Goal: Task Accomplishment & Management: Manage account settings

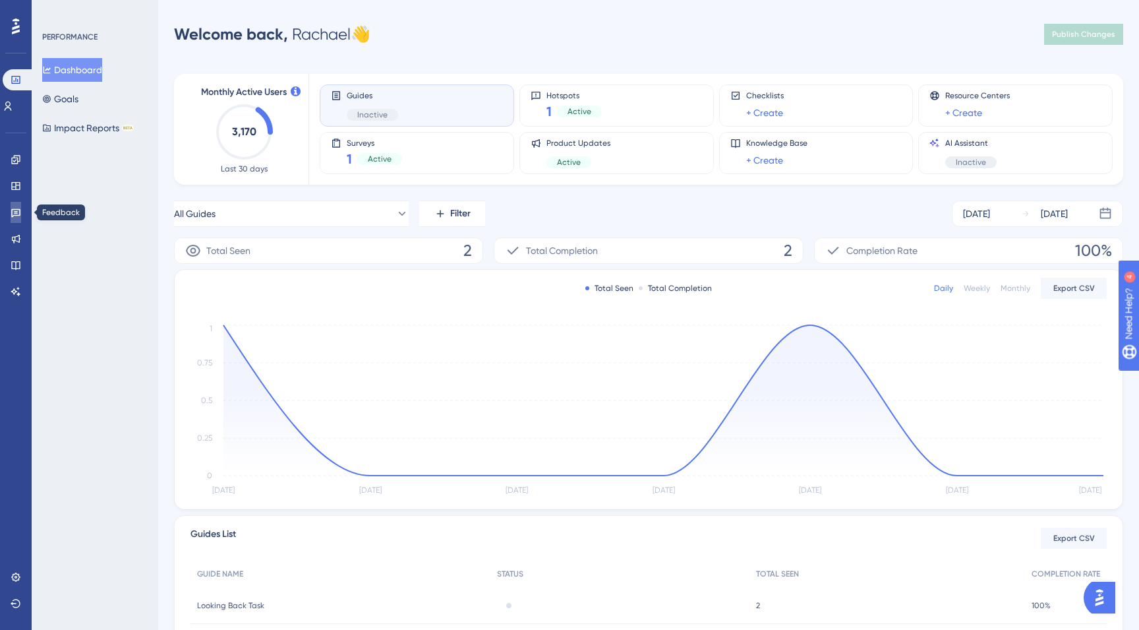
click at [11, 213] on link at bounding box center [16, 212] width 11 height 21
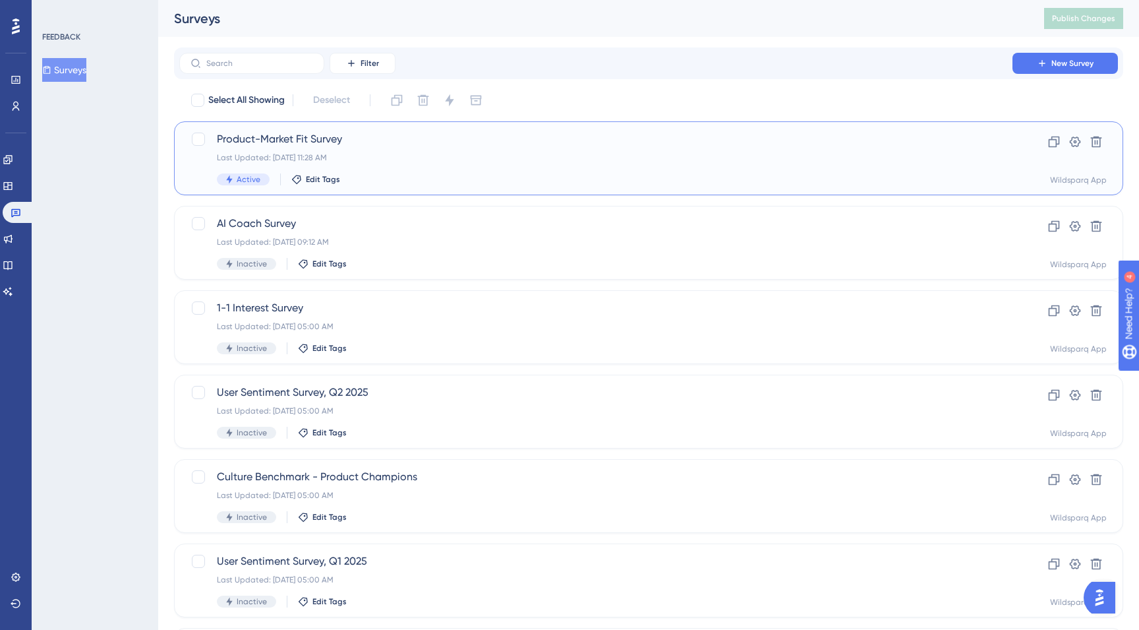
click at [501, 162] on div "Last Updated: [DATE] 11:28 AM" at bounding box center [596, 157] width 758 height 11
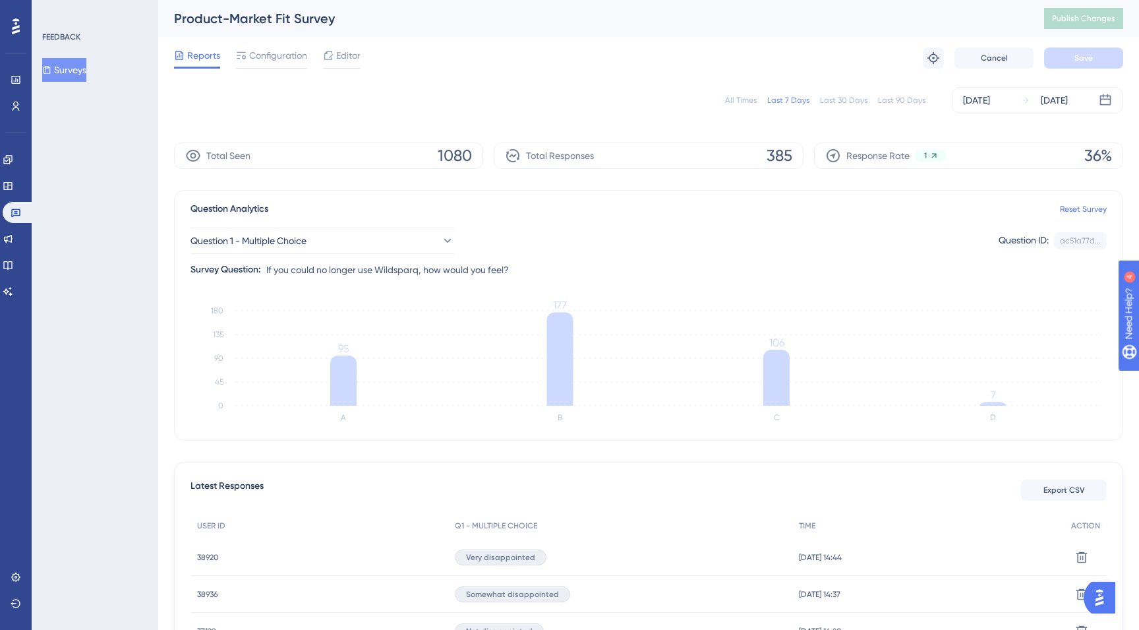
click at [746, 100] on div "All Times" at bounding box center [741, 100] width 32 height 11
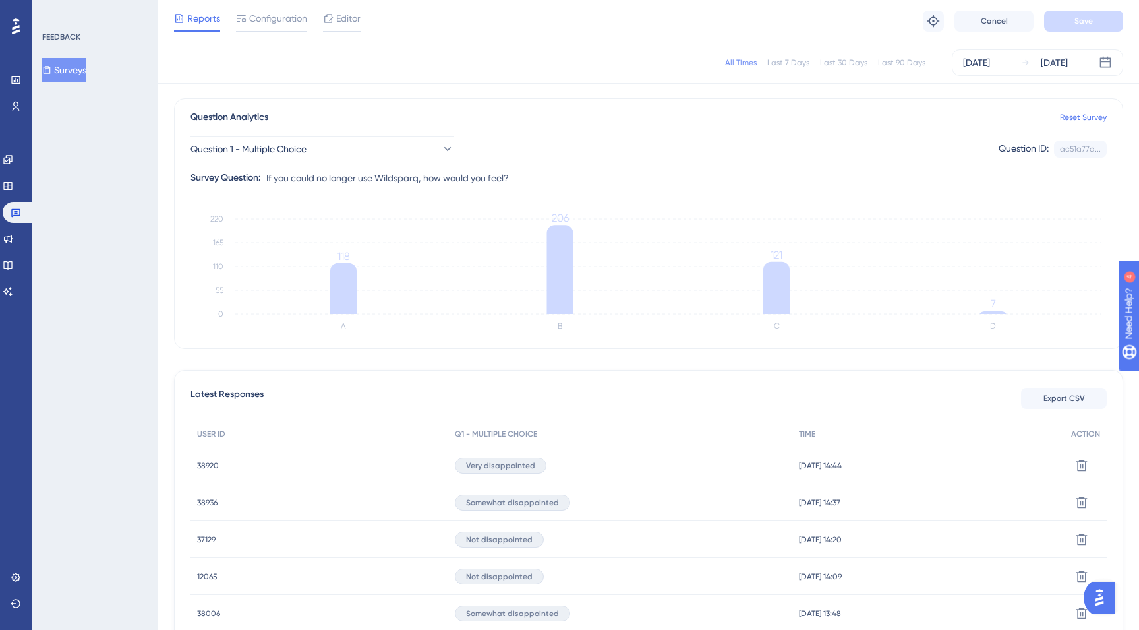
scroll to position [105, 0]
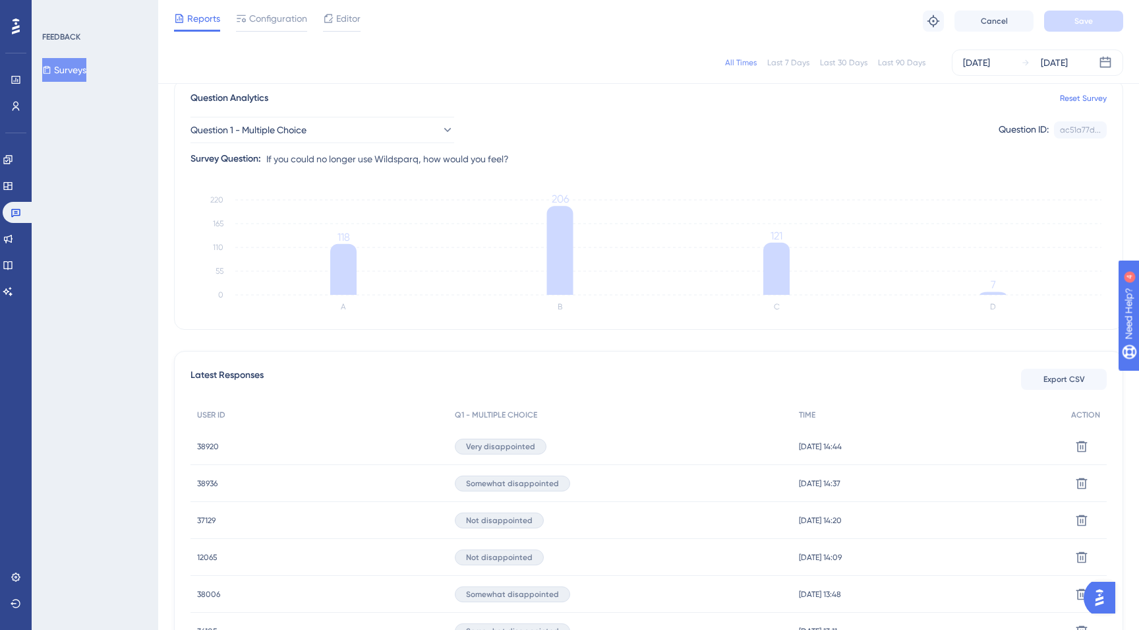
click at [203, 521] on span "37129" at bounding box center [206, 520] width 18 height 11
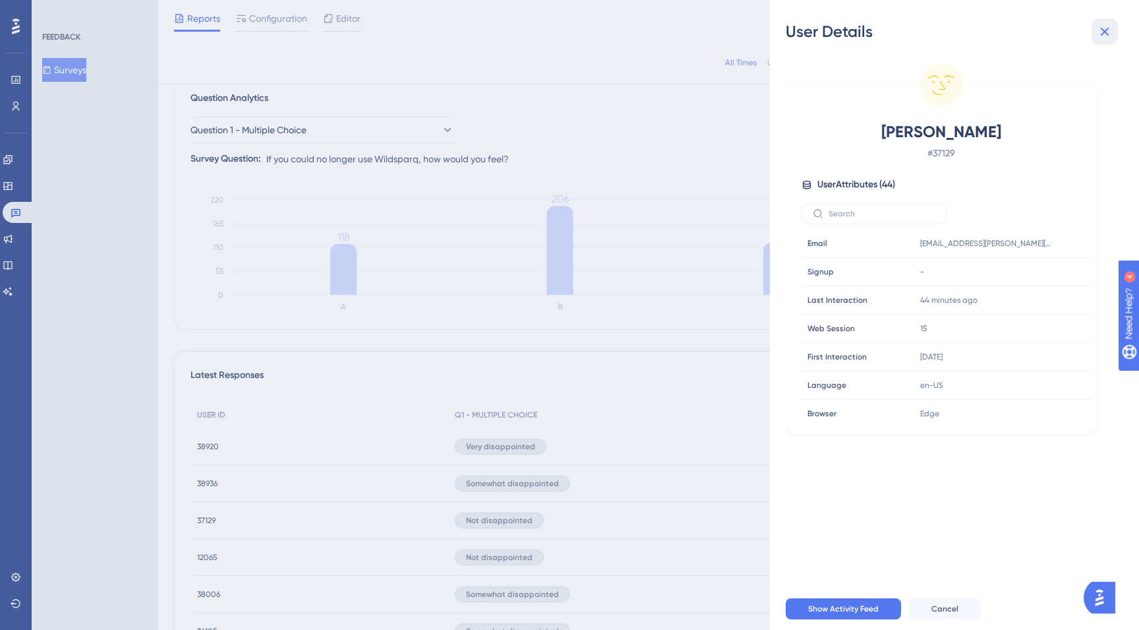
click at [1107, 26] on icon at bounding box center [1105, 32] width 16 height 16
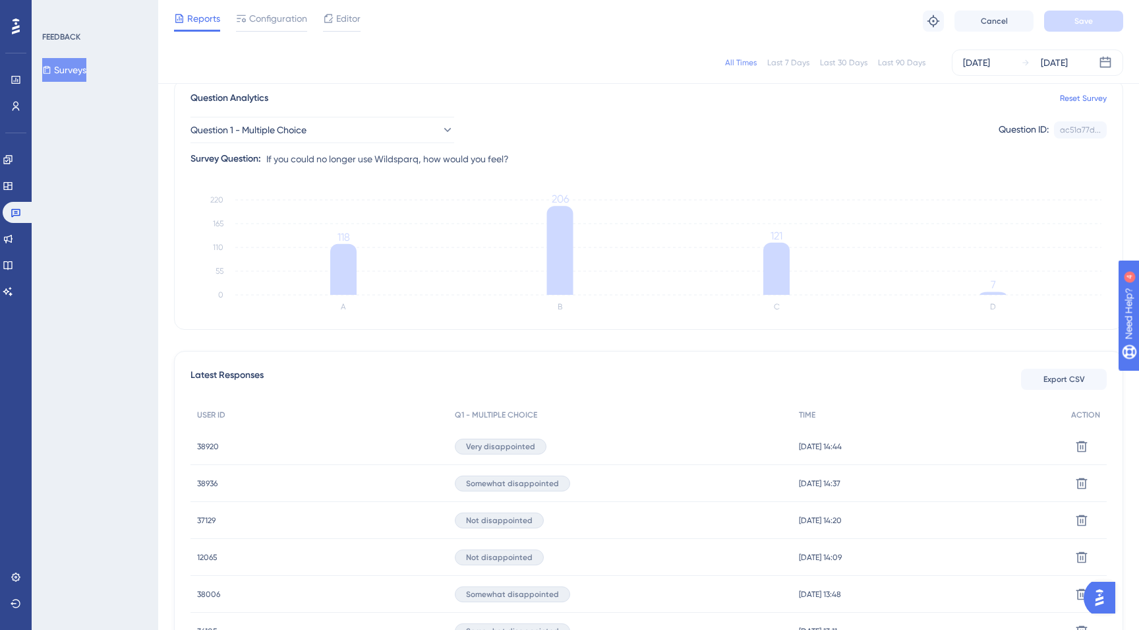
click at [210, 554] on span "12065" at bounding box center [207, 557] width 20 height 11
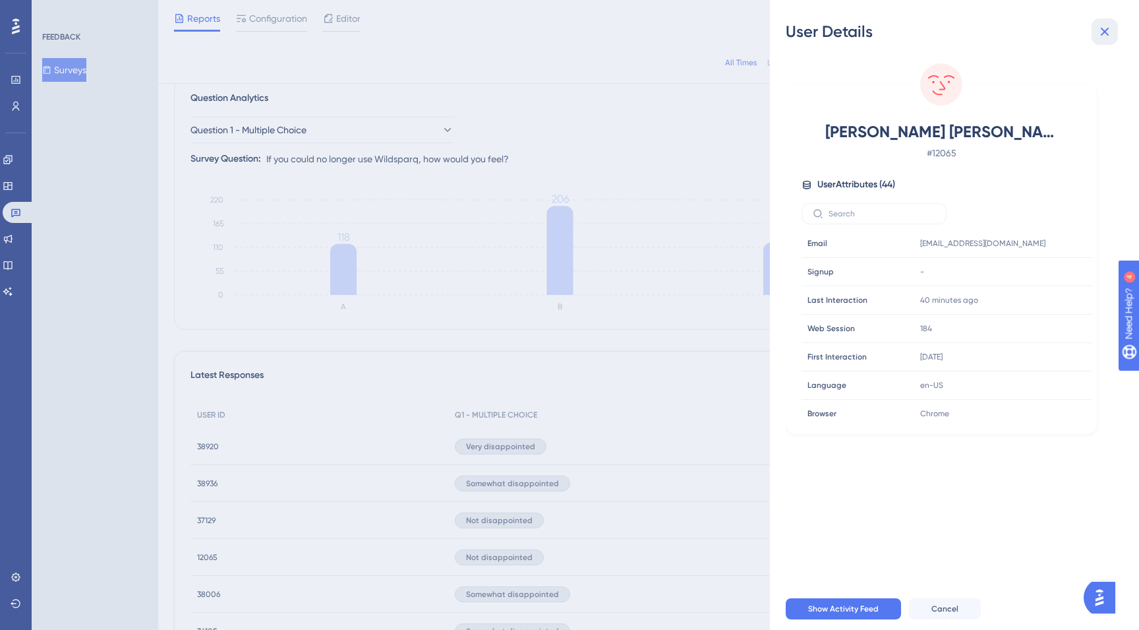
click at [1106, 30] on icon at bounding box center [1105, 32] width 9 height 9
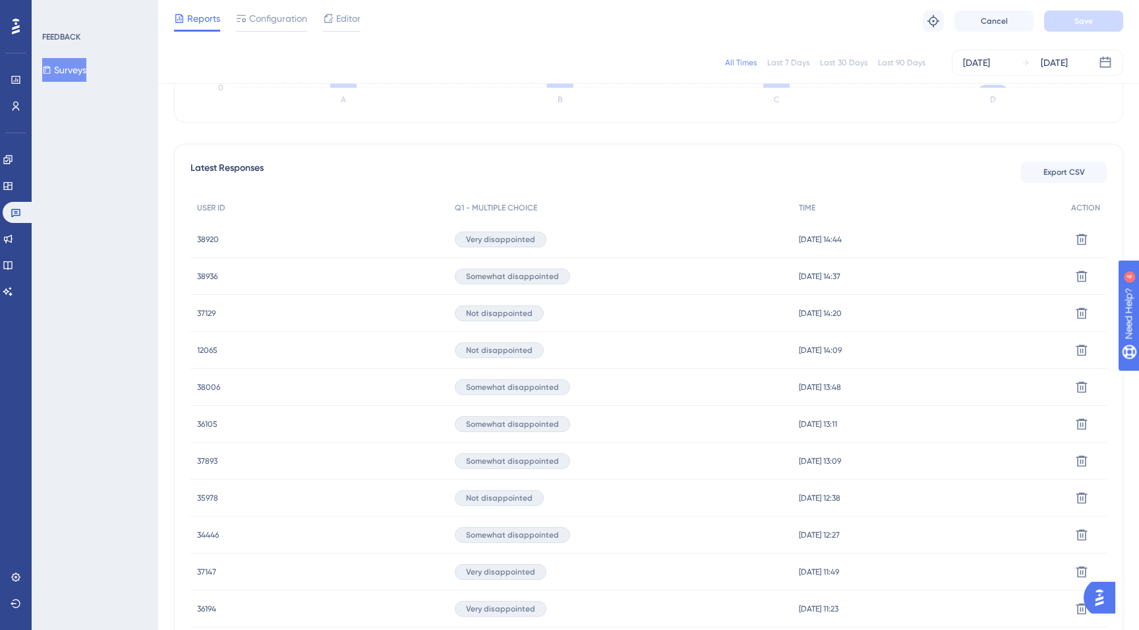
scroll to position [313, 0]
click at [206, 495] on span "35978" at bounding box center [207, 497] width 21 height 11
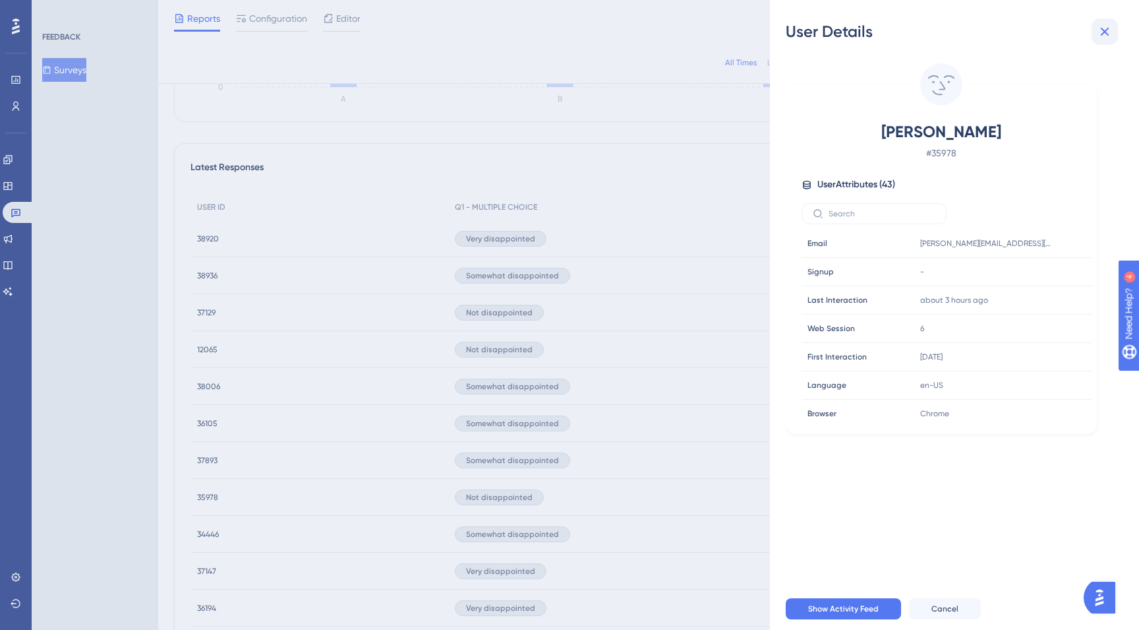
click at [1104, 28] on icon at bounding box center [1105, 32] width 16 height 16
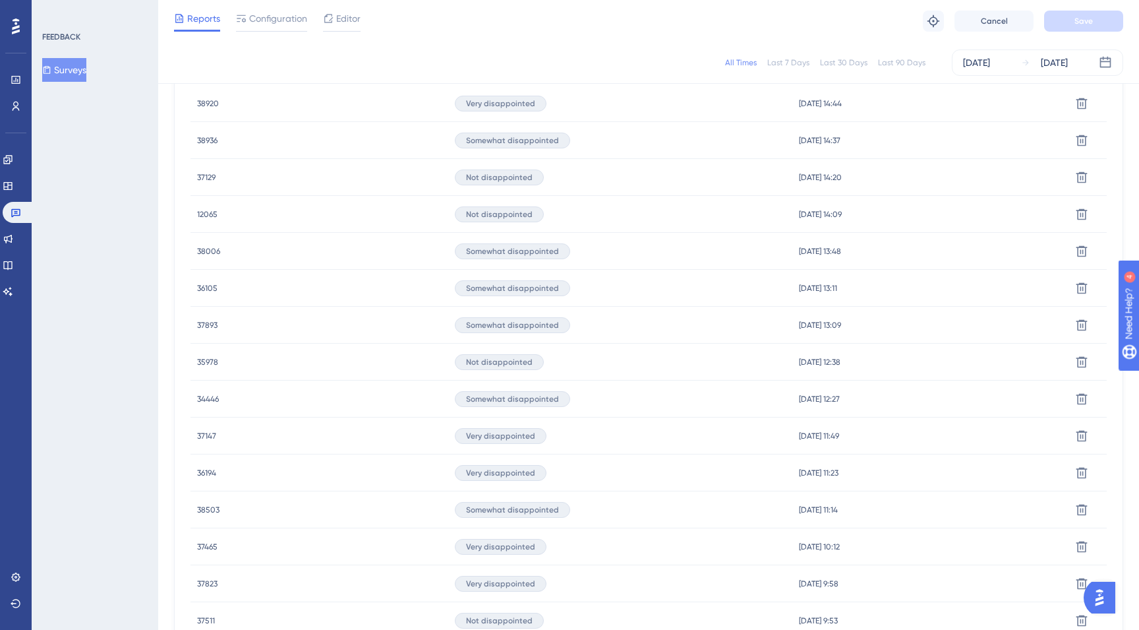
scroll to position [465, 0]
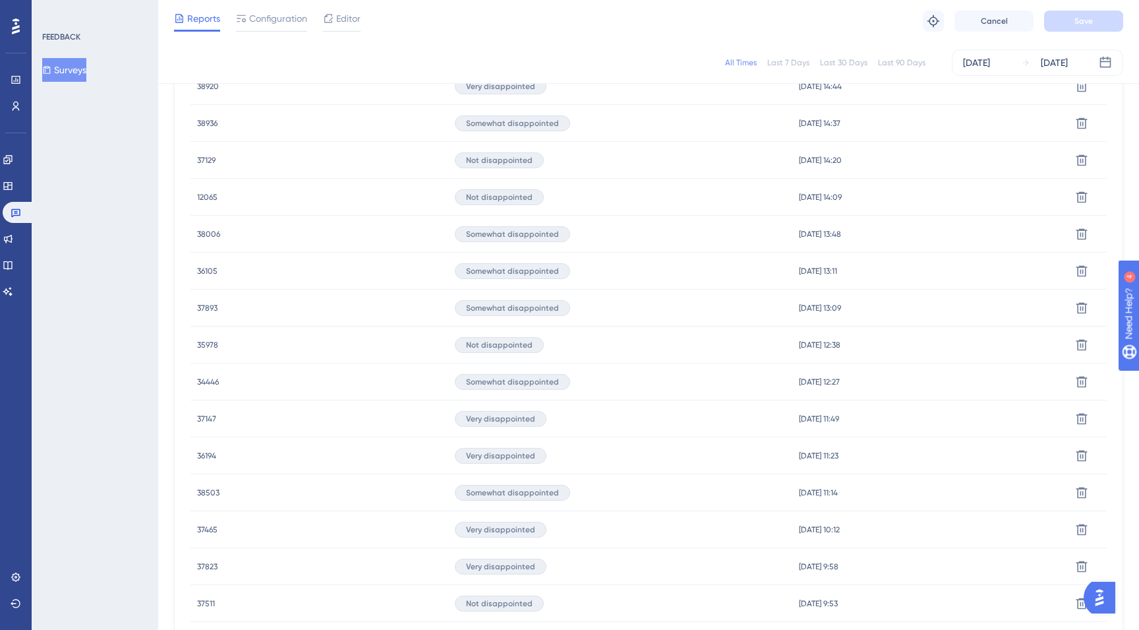
click at [206, 454] on span "36194" at bounding box center [206, 455] width 19 height 11
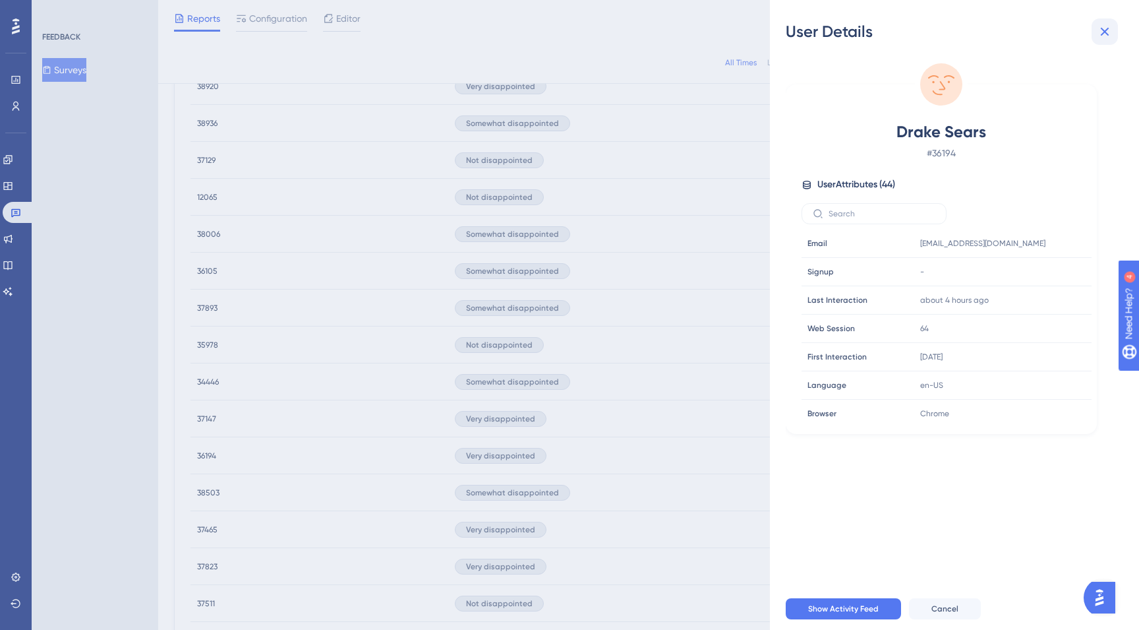
click at [1108, 30] on icon at bounding box center [1105, 32] width 16 height 16
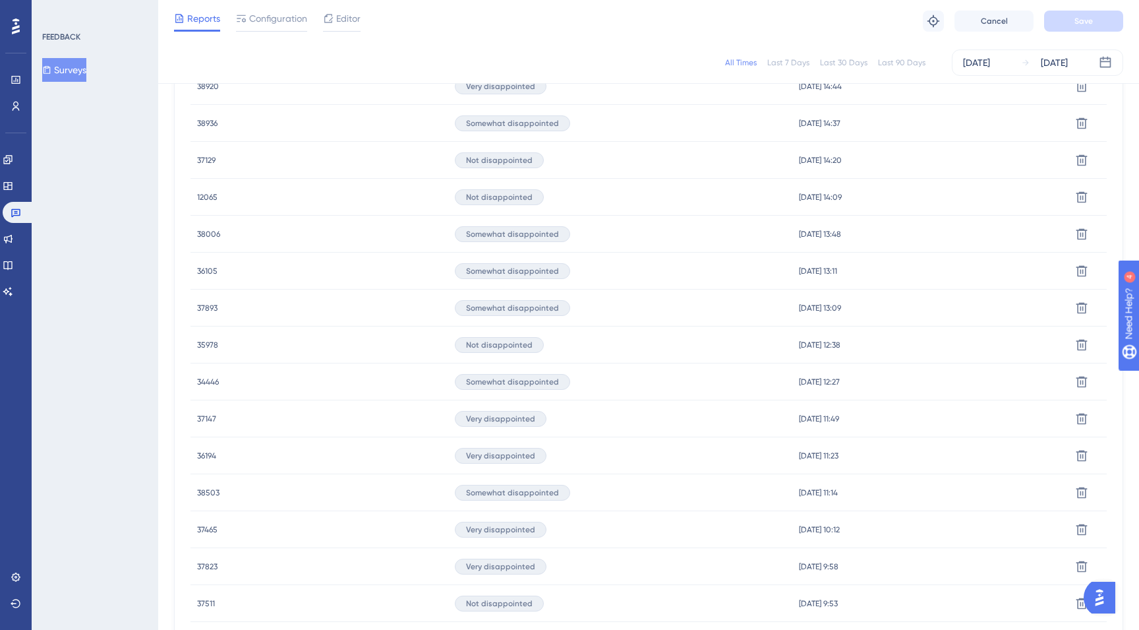
click at [208, 413] on span "37147" at bounding box center [206, 418] width 19 height 11
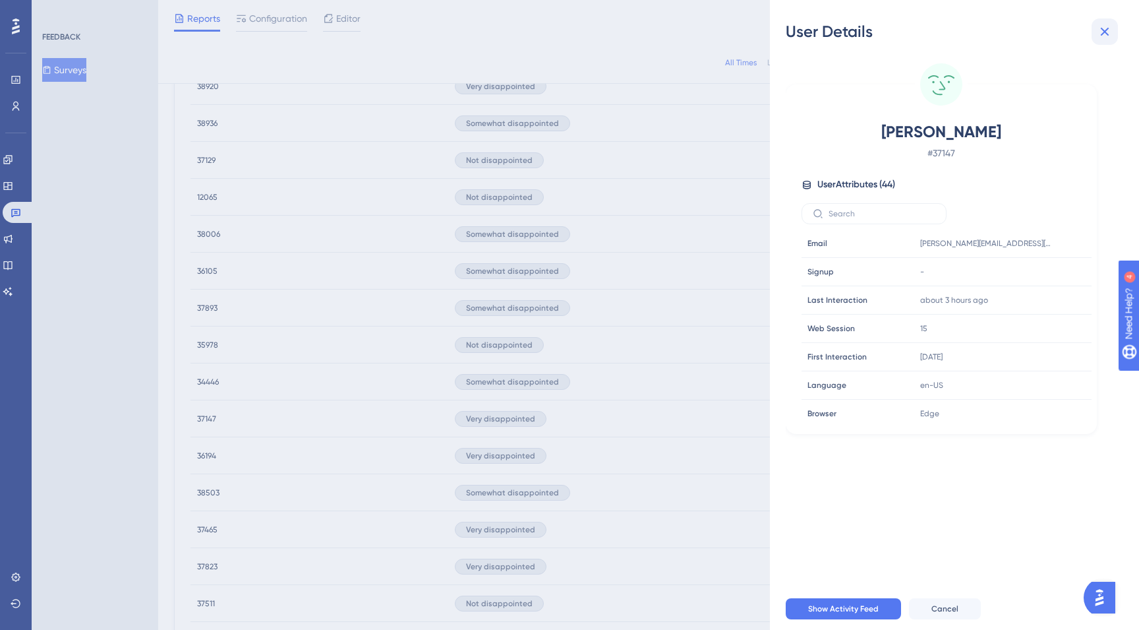
click at [1102, 30] on icon at bounding box center [1105, 32] width 16 height 16
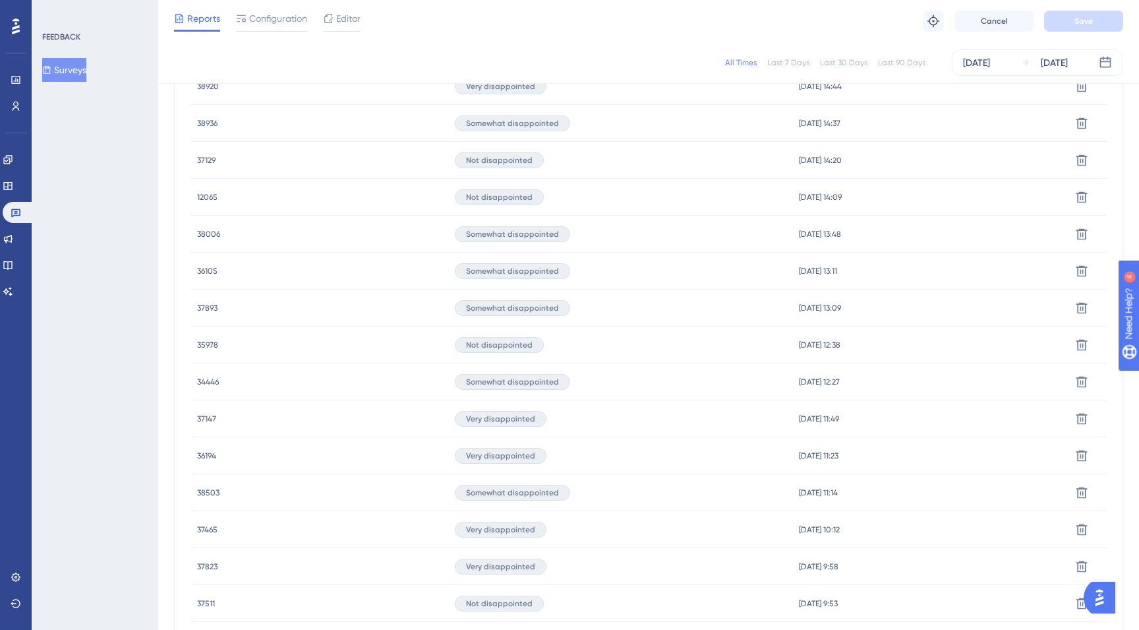
click at [202, 605] on span "37511" at bounding box center [206, 603] width 18 height 11
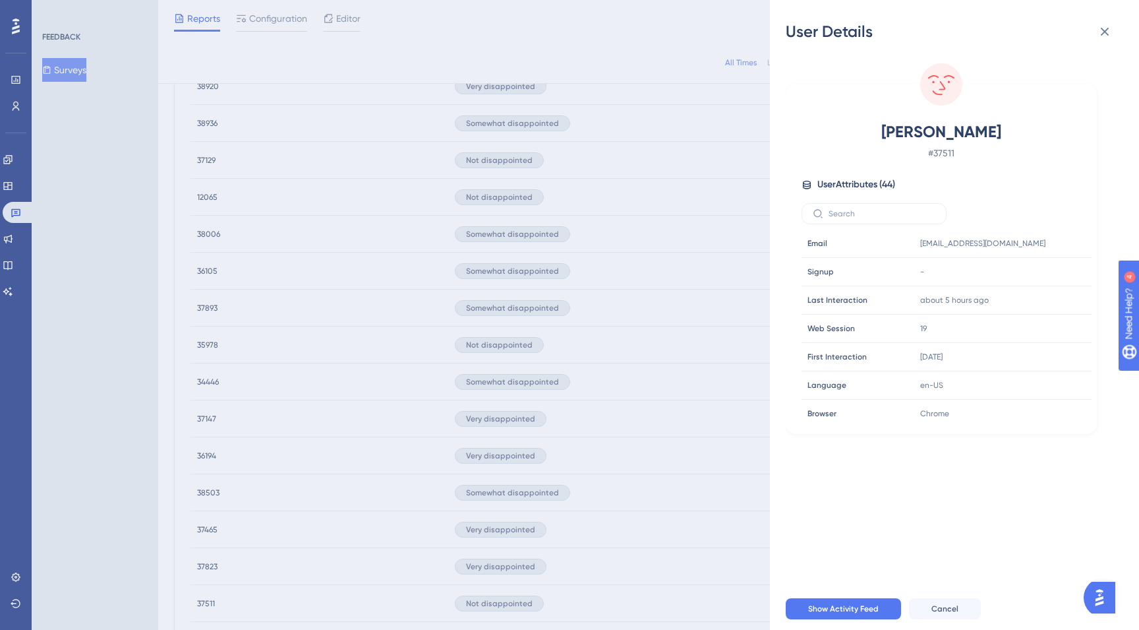
click at [1108, 17] on div "User Details [PERSON_NAME] # 37511 User Attributes ( 44 ) Email Email [EMAIL_AD…" at bounding box center [954, 315] width 369 height 630
click at [1106, 30] on icon at bounding box center [1105, 32] width 9 height 9
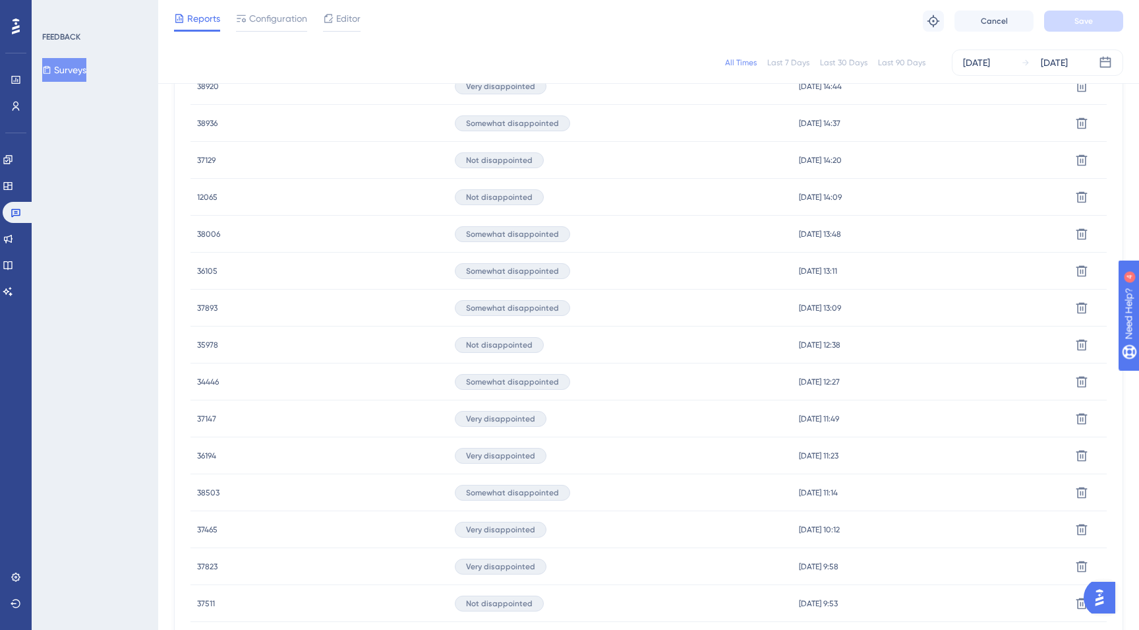
click at [199, 566] on span "37823" at bounding box center [207, 566] width 20 height 11
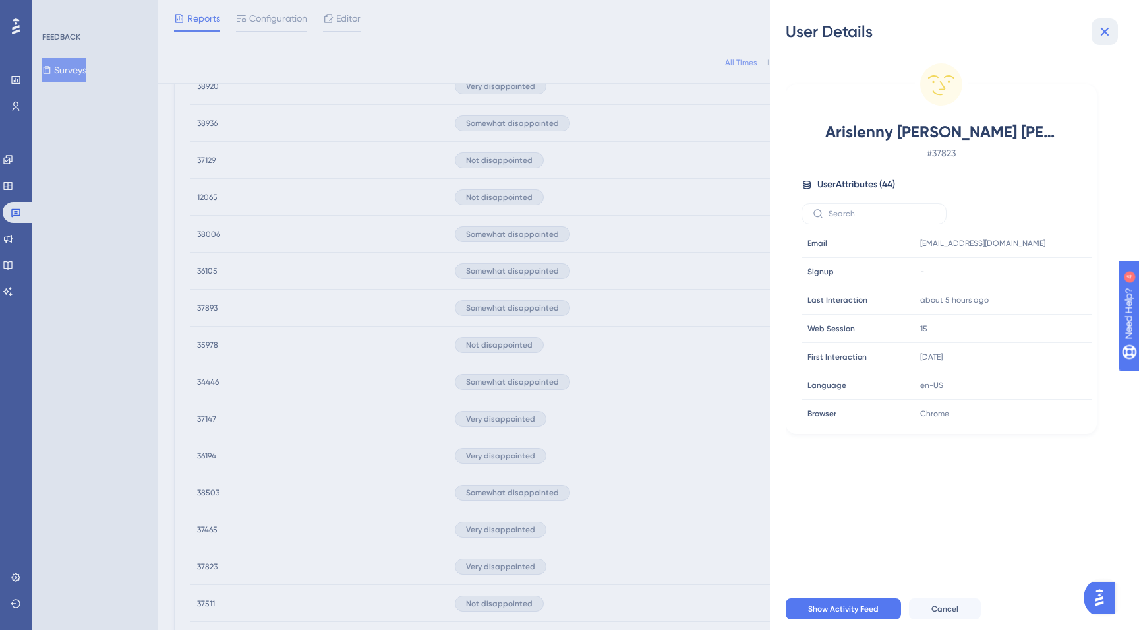
click at [1106, 25] on icon at bounding box center [1105, 32] width 16 height 16
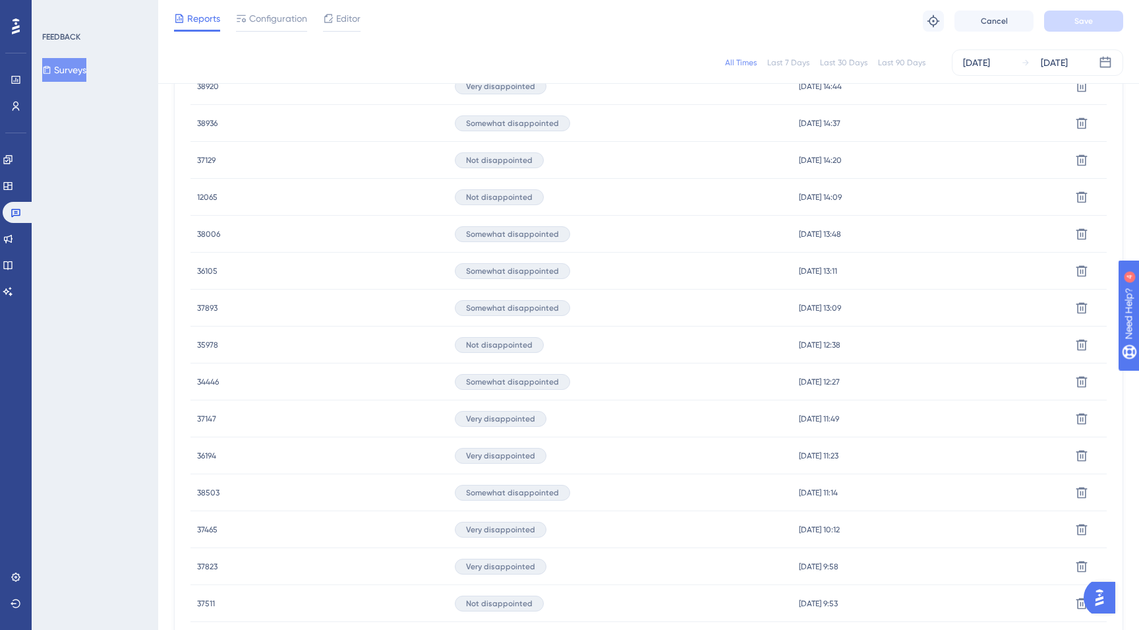
click at [206, 529] on span "37465" at bounding box center [207, 529] width 20 height 11
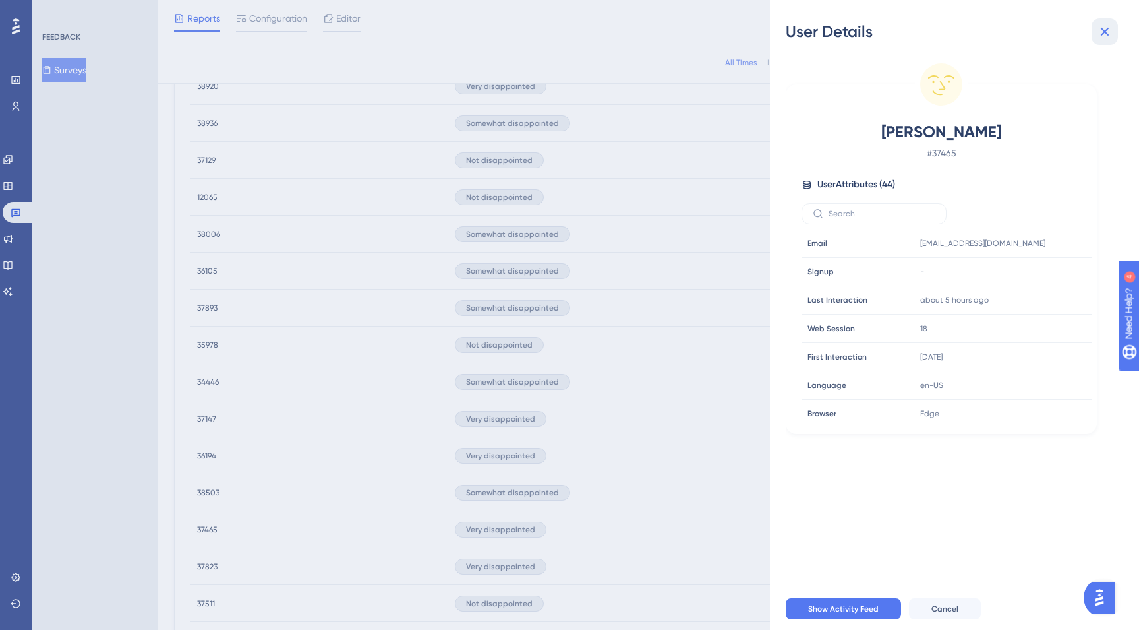
click at [1108, 33] on icon at bounding box center [1105, 32] width 9 height 9
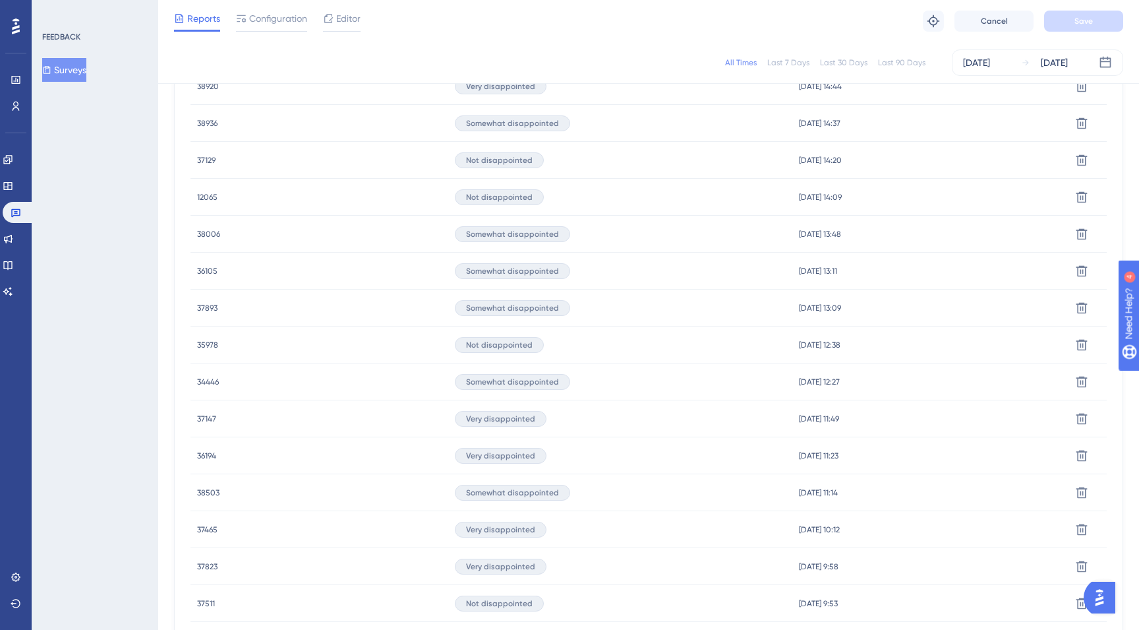
click at [203, 493] on span "38503" at bounding box center [208, 492] width 22 height 11
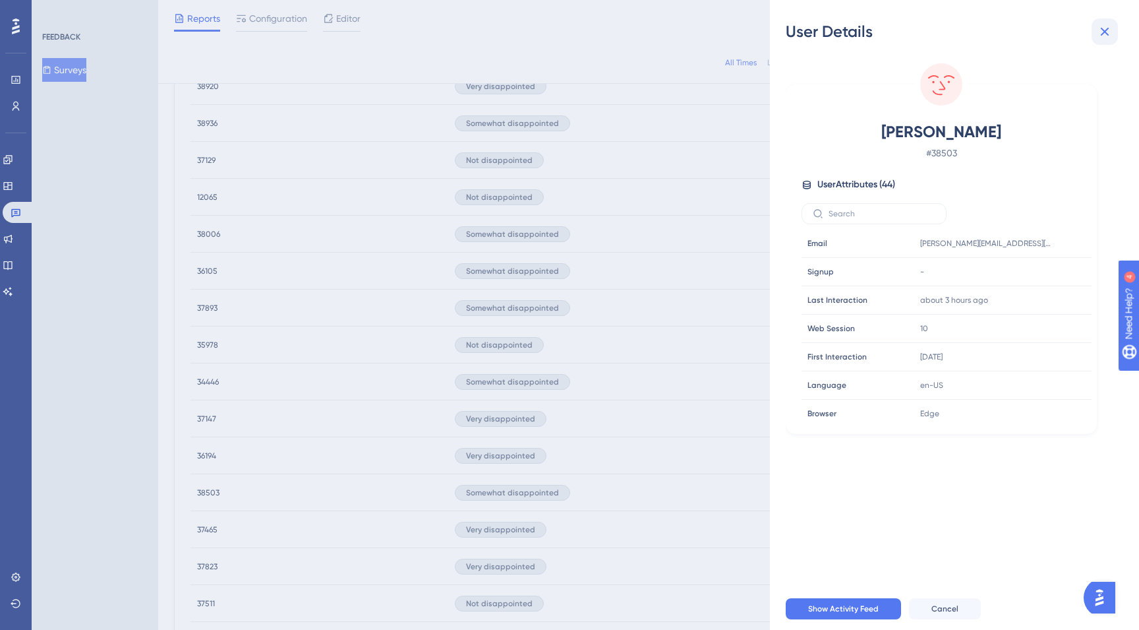
click at [1104, 24] on icon at bounding box center [1105, 32] width 16 height 16
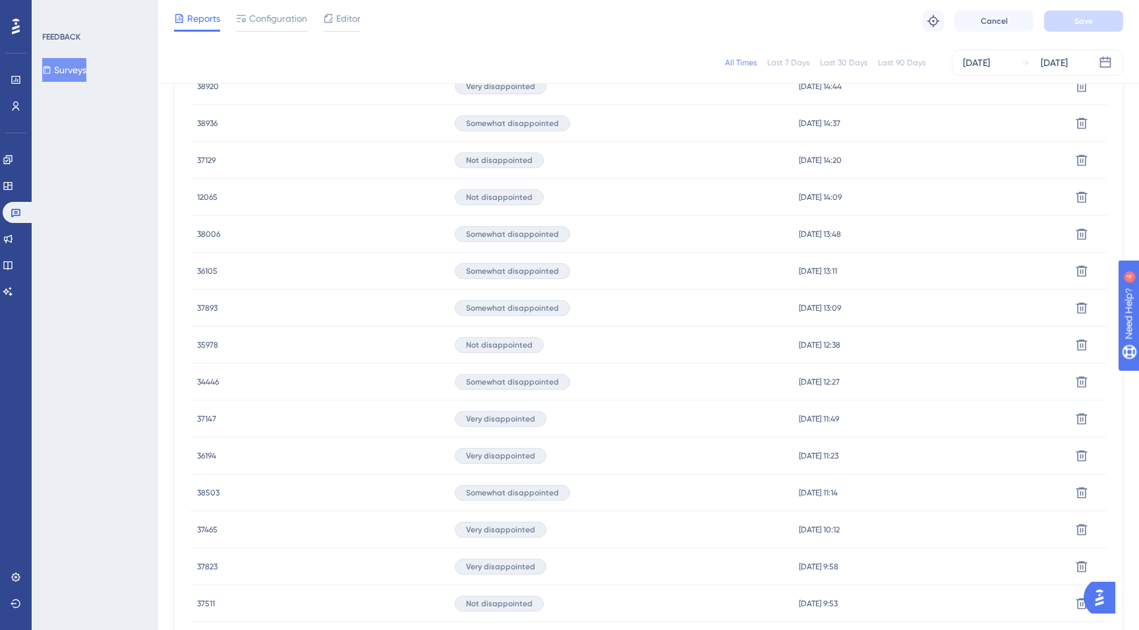
click at [204, 455] on span "36194" at bounding box center [206, 455] width 19 height 11
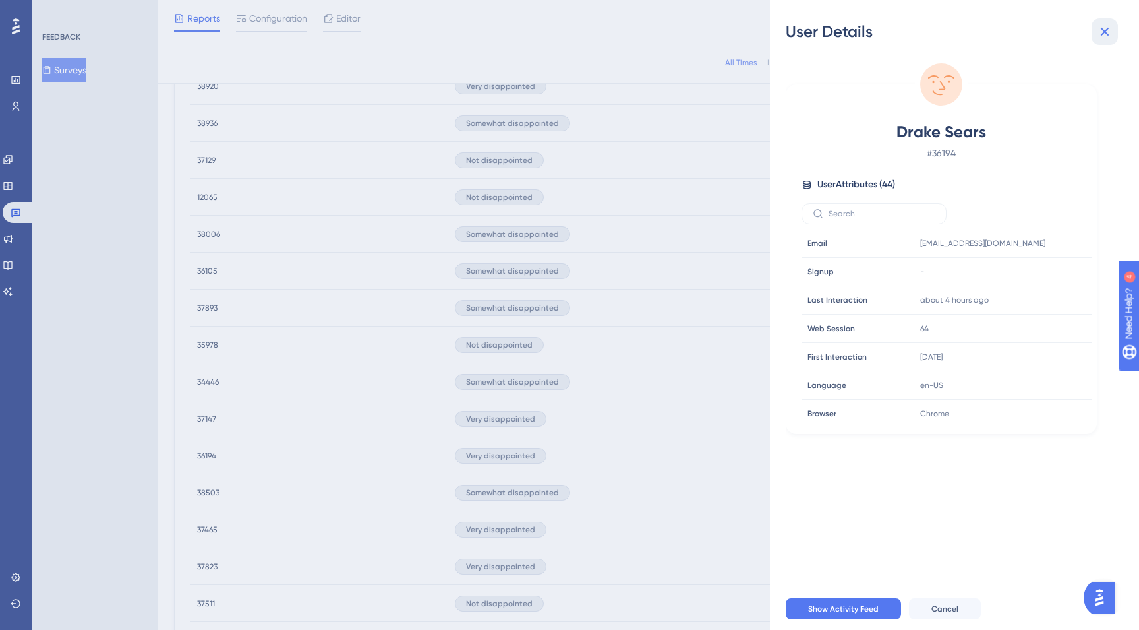
click at [1102, 30] on icon at bounding box center [1105, 32] width 16 height 16
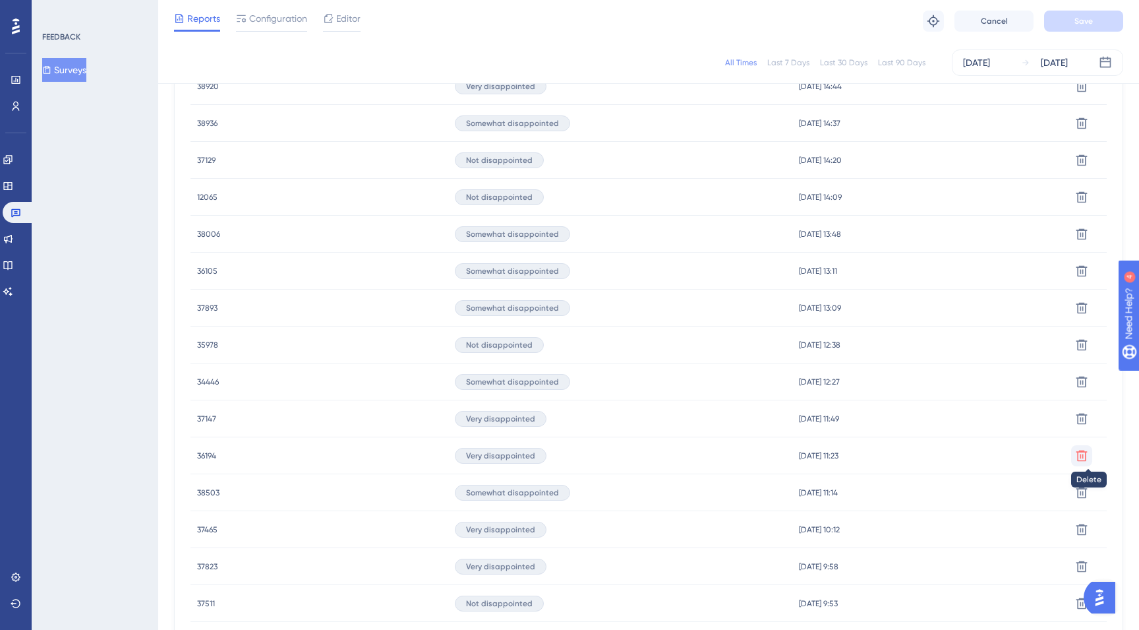
click at [1080, 93] on icon at bounding box center [1081, 86] width 13 height 13
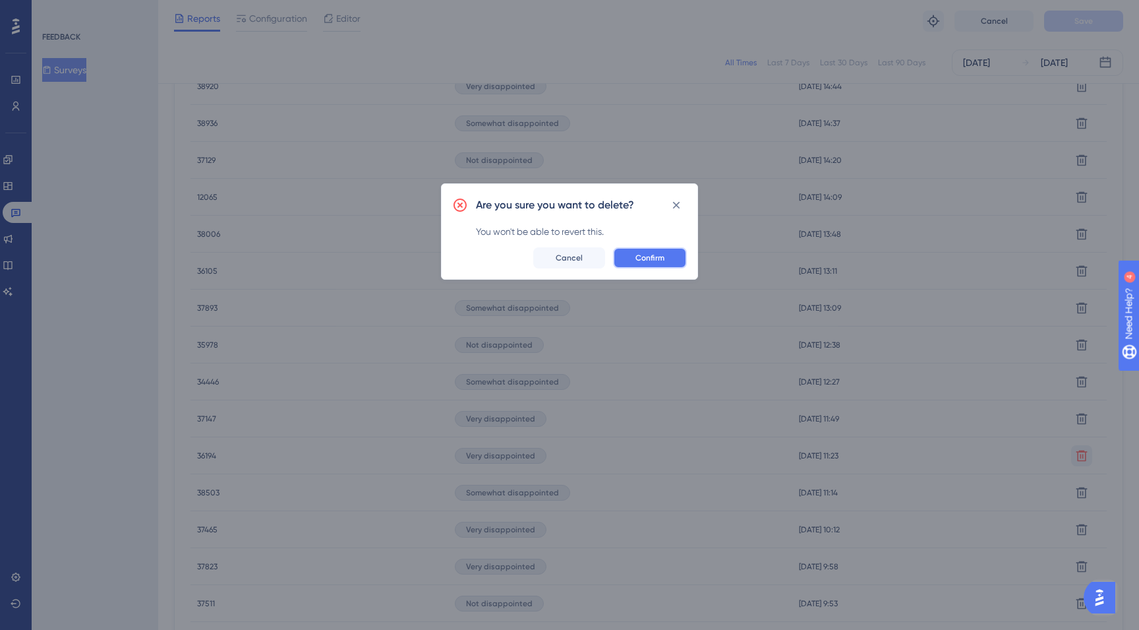
click at [663, 258] on span "Confirm" at bounding box center [650, 258] width 29 height 11
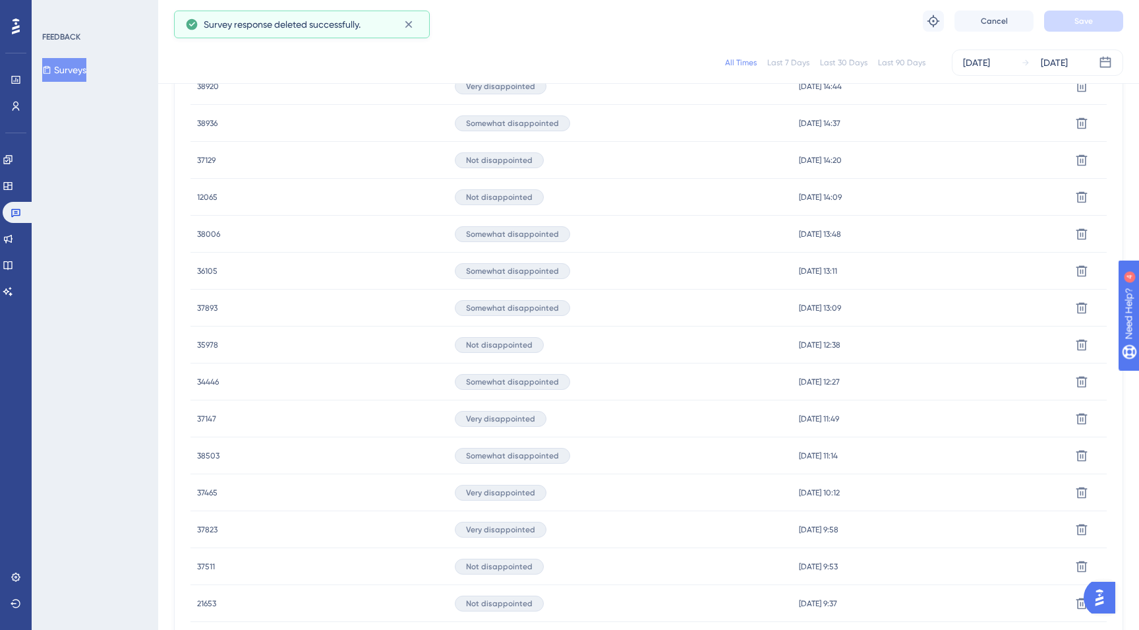
click at [210, 419] on span "37147" at bounding box center [206, 418] width 19 height 11
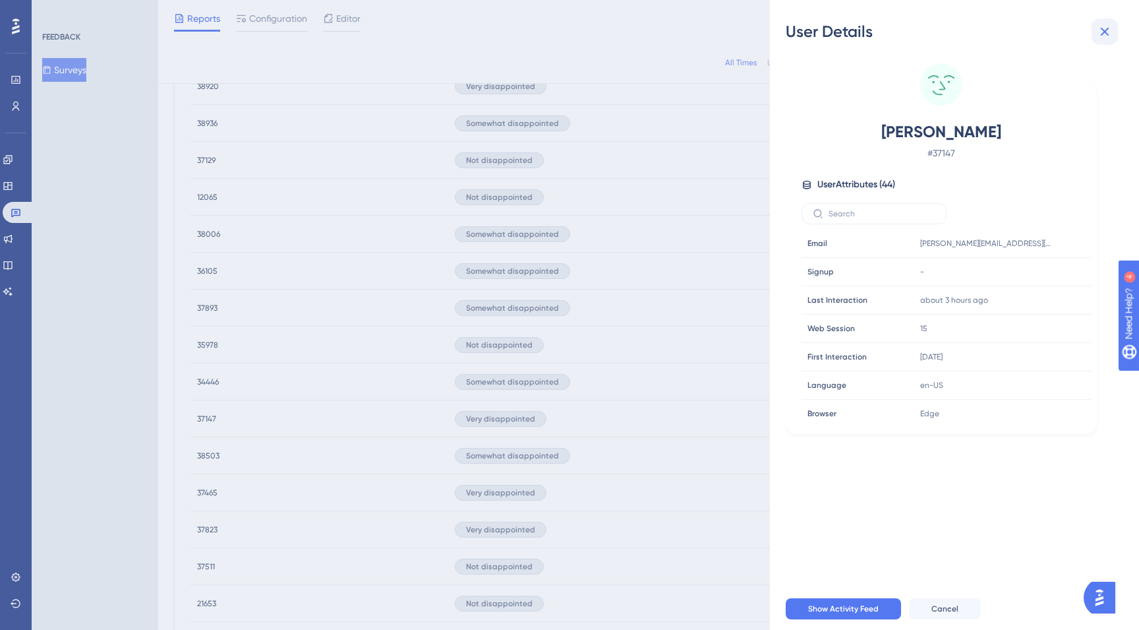
click at [1106, 30] on icon at bounding box center [1105, 32] width 9 height 9
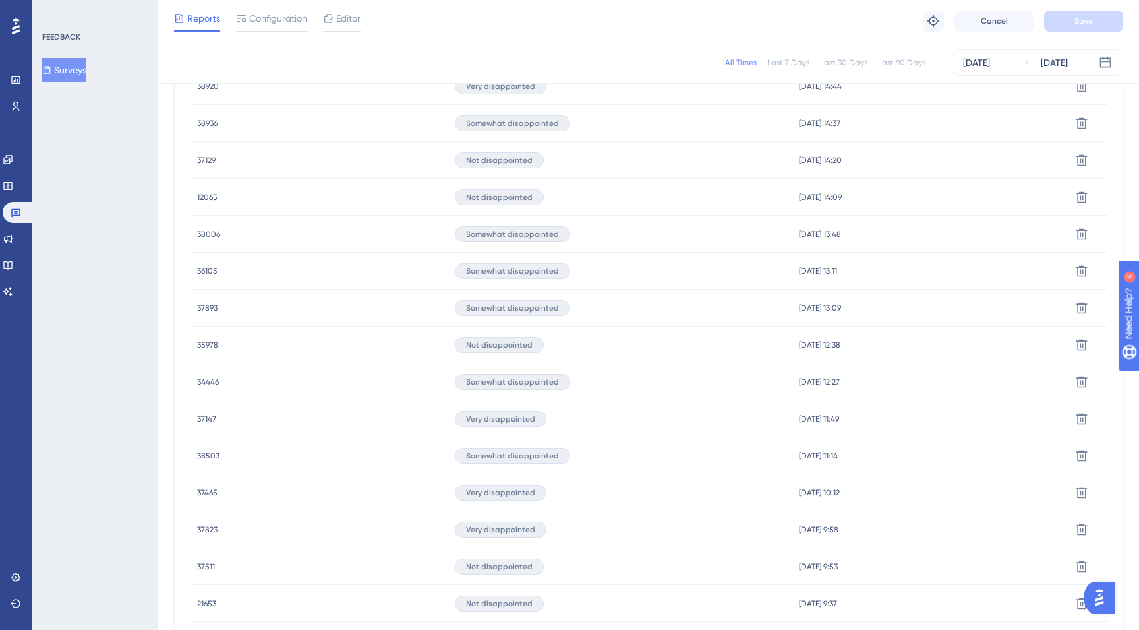
click at [209, 379] on span "34446" at bounding box center [208, 381] width 22 height 11
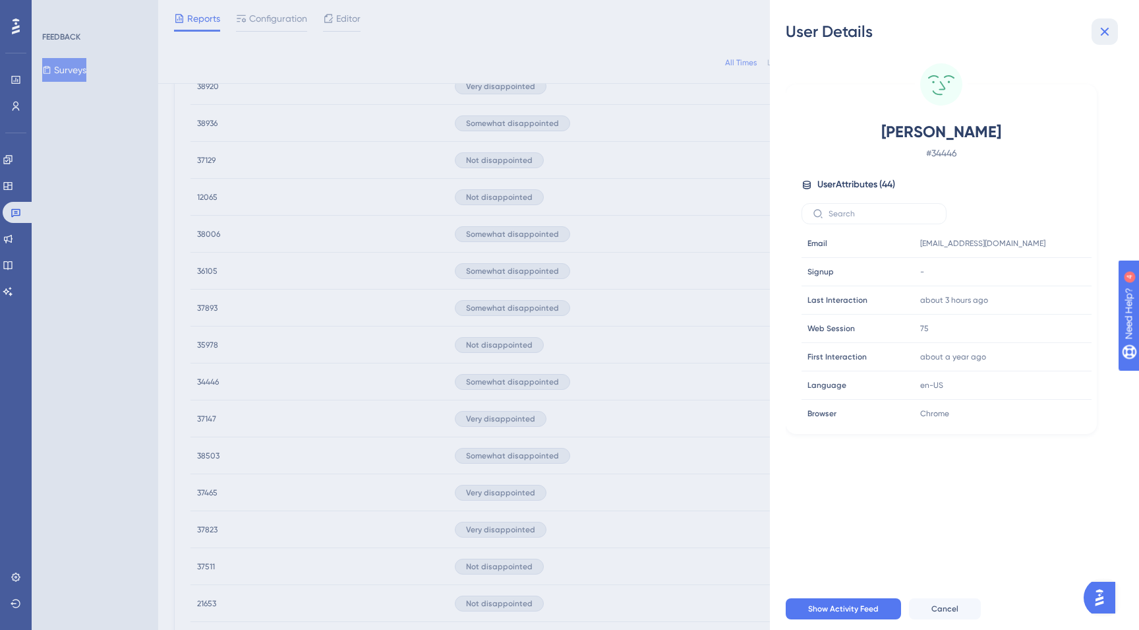
click at [1107, 37] on icon at bounding box center [1105, 32] width 16 height 16
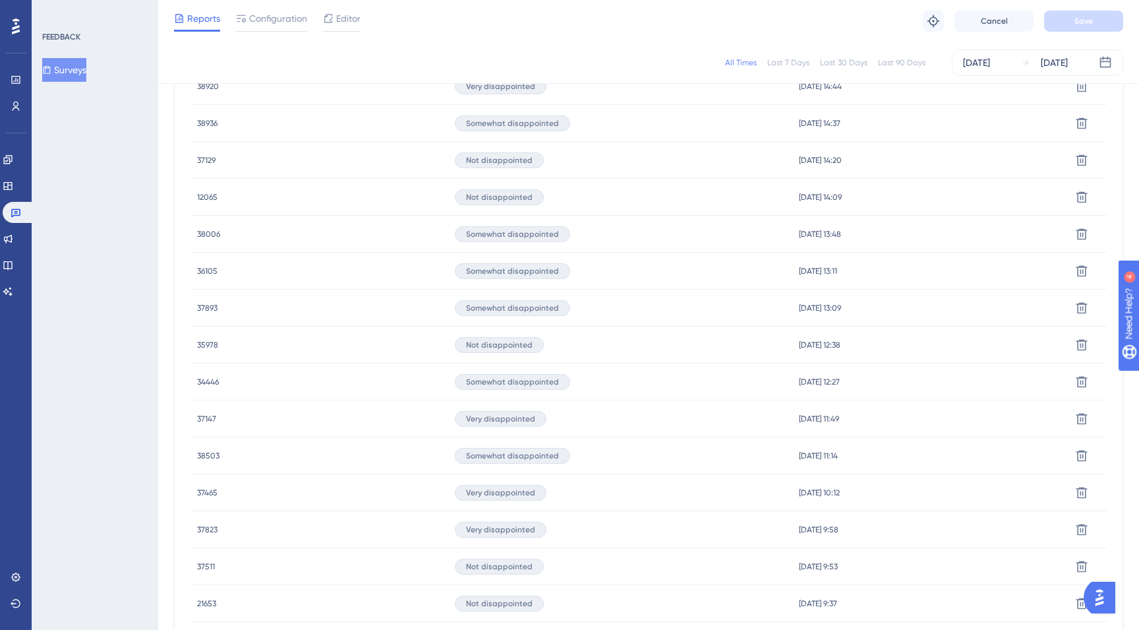
click at [198, 340] on span "35978" at bounding box center [207, 345] width 21 height 11
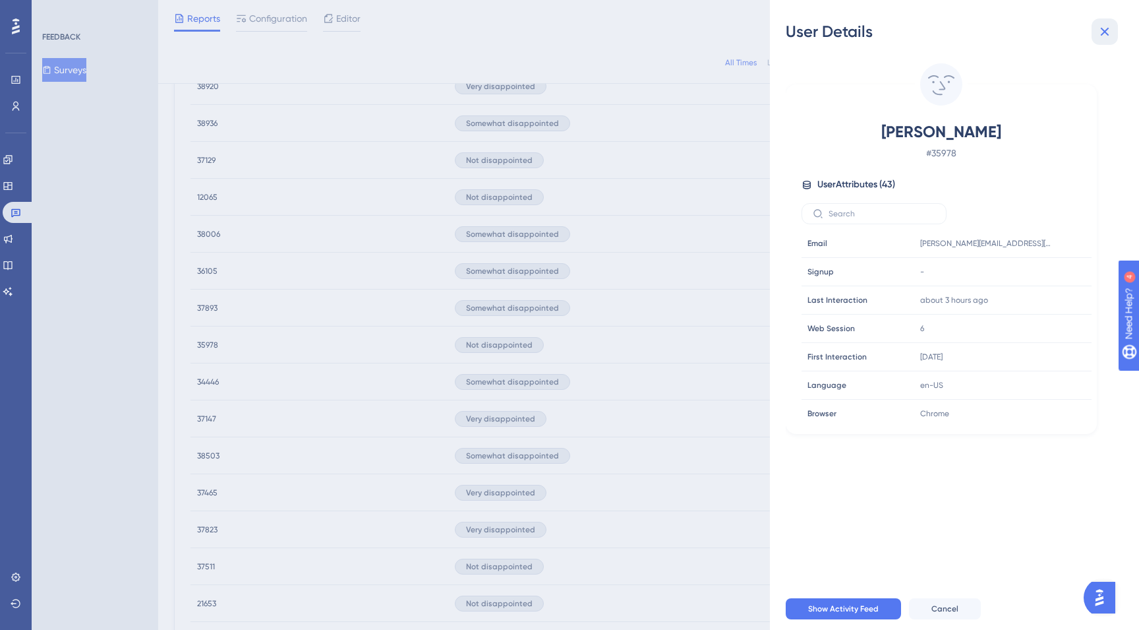
click at [1107, 24] on icon at bounding box center [1105, 32] width 16 height 16
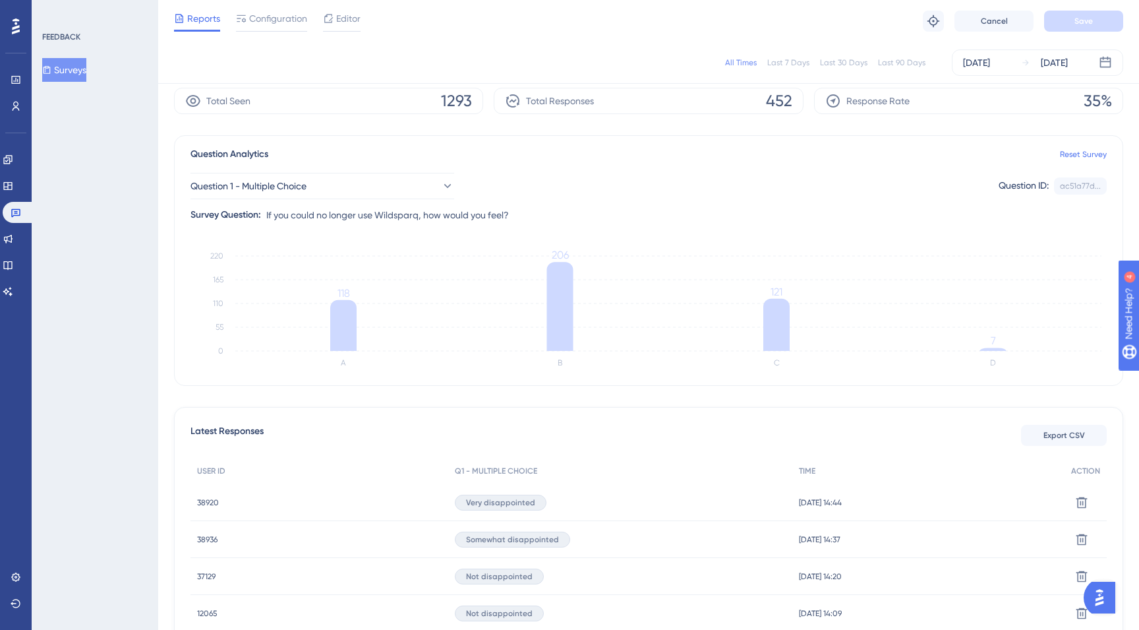
scroll to position [0, 0]
